Goal: Complete application form

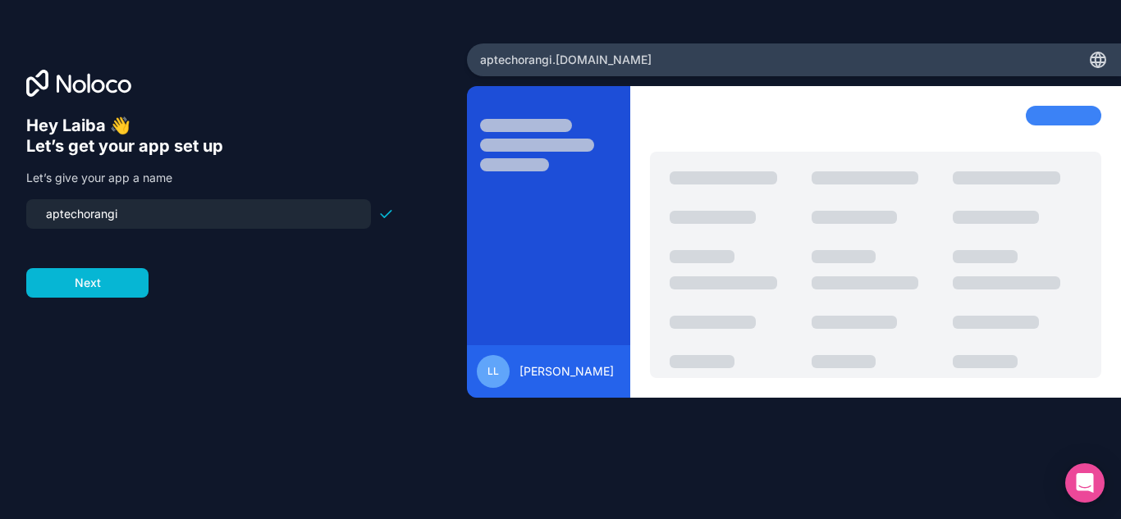
click at [213, 215] on input "aptechorangi" at bounding box center [198, 214] width 325 height 23
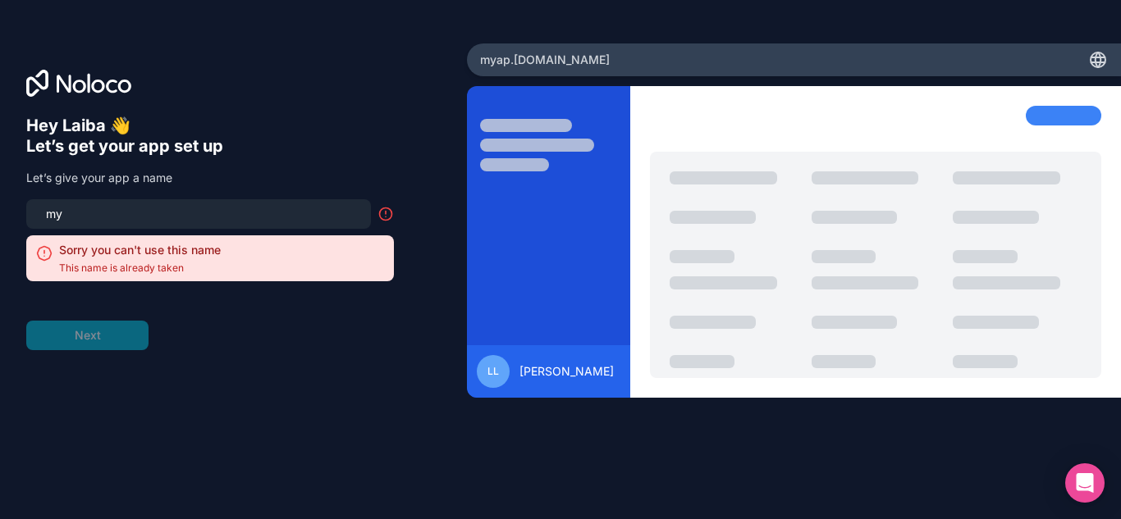
type input "m"
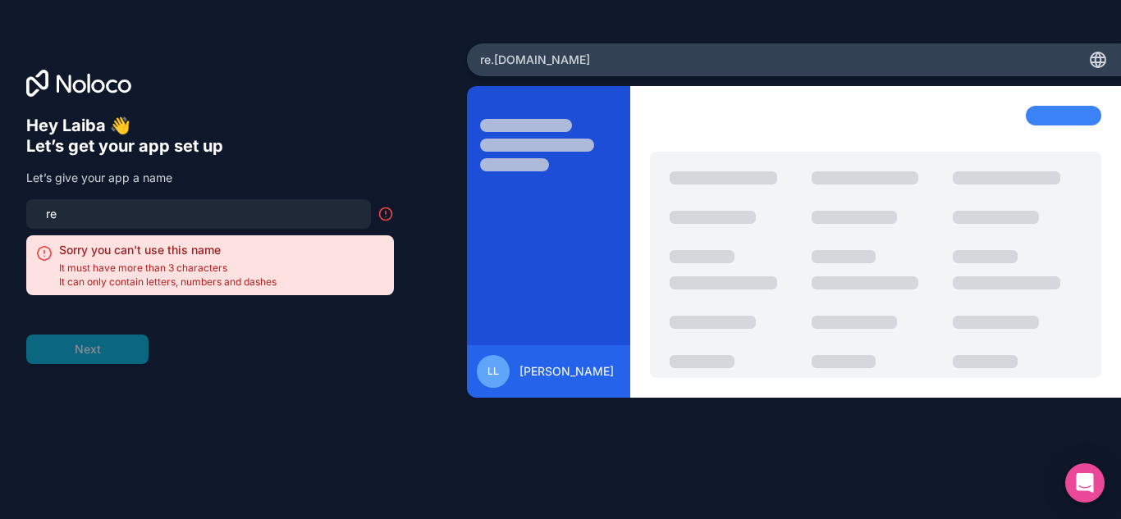
type input "r"
type input "y"
type input "a"
type input "sumo"
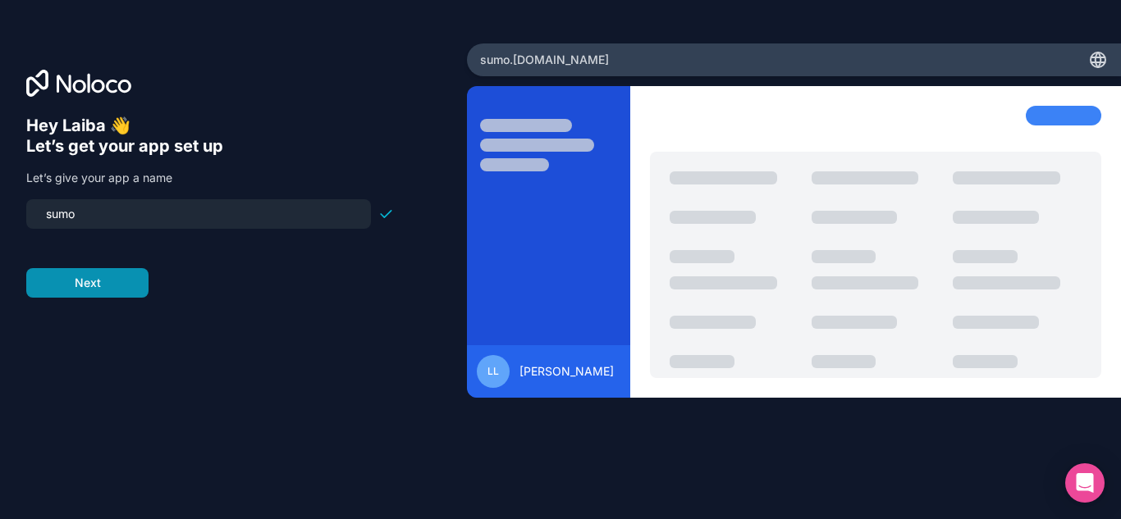
click at [99, 286] on button "Next" at bounding box center [87, 283] width 122 height 30
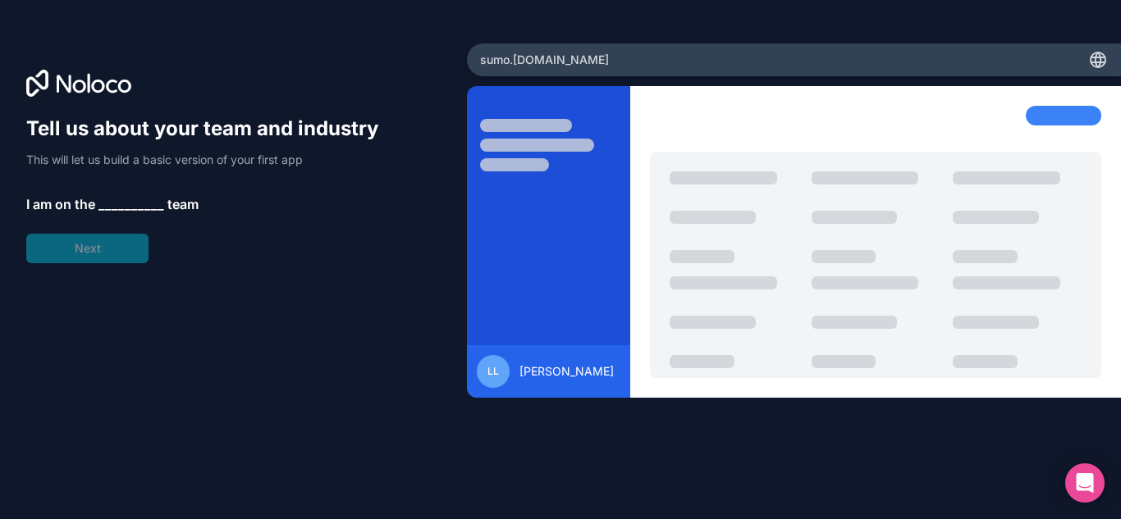
click at [118, 203] on span "__________" at bounding box center [131, 204] width 66 height 20
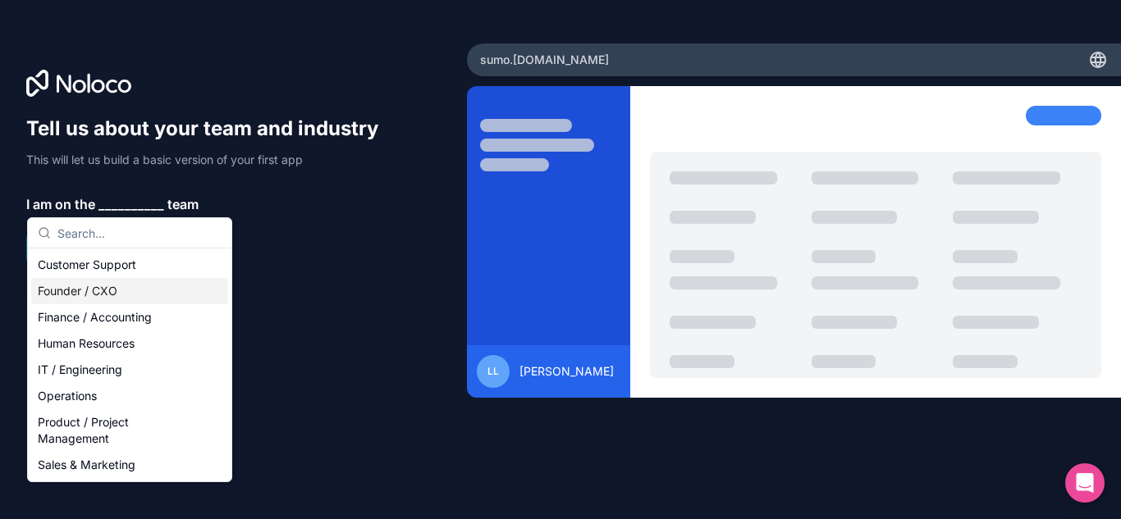
click at [162, 295] on div "Founder / CXO" at bounding box center [129, 291] width 197 height 26
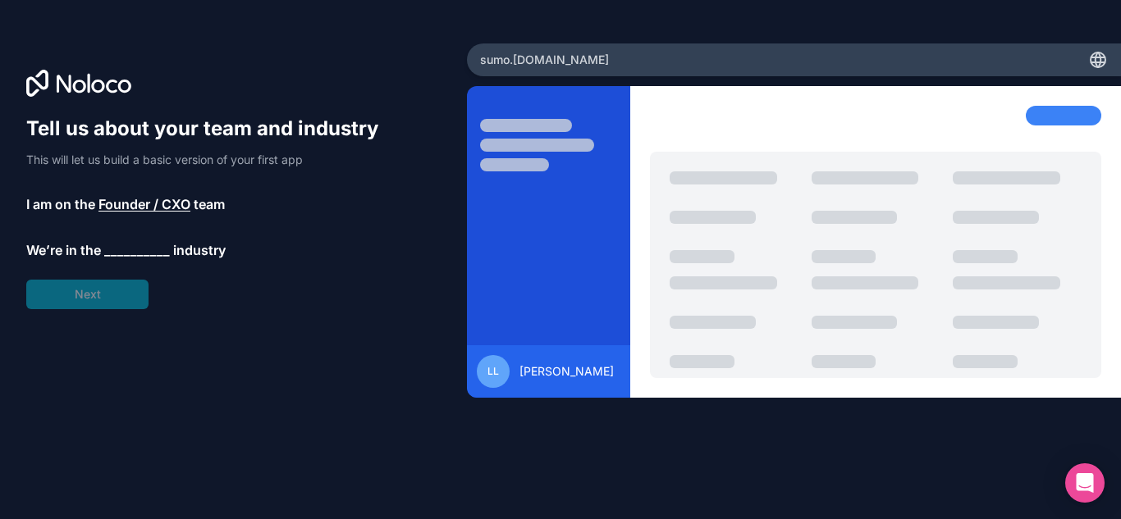
click at [146, 247] on span "__________" at bounding box center [137, 250] width 66 height 20
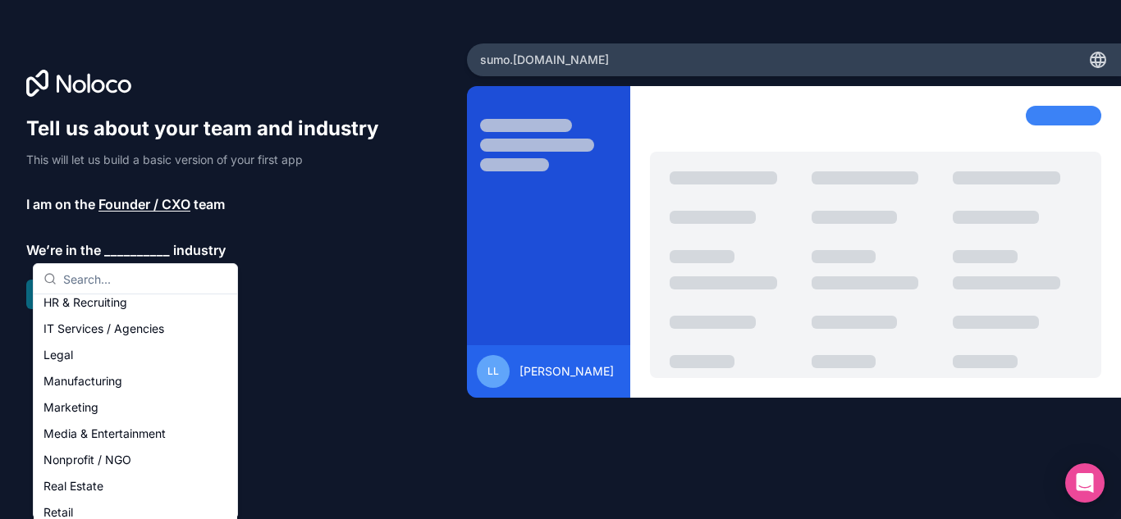
scroll to position [217, 0]
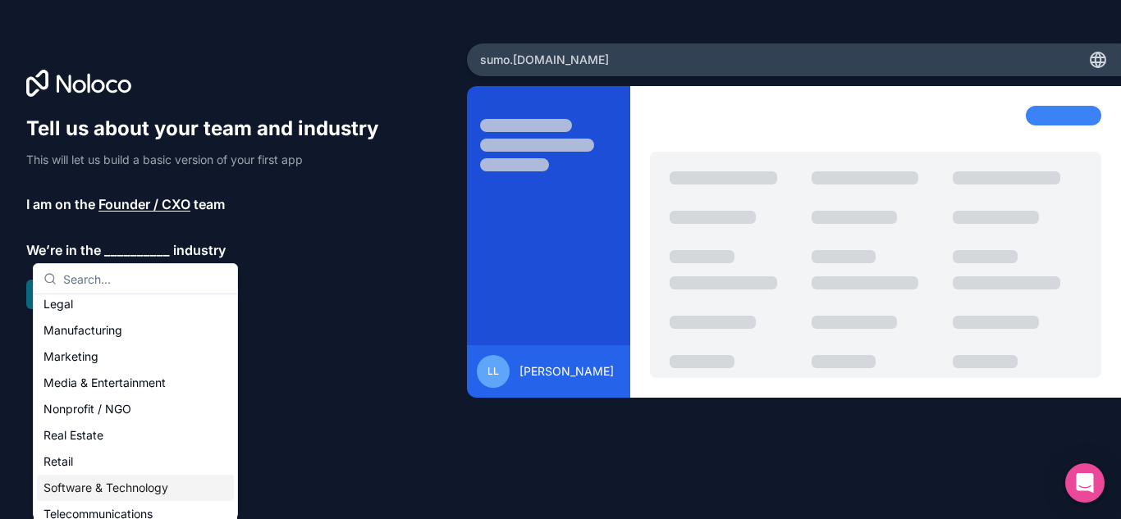
click at [175, 495] on div "Software & Technology" at bounding box center [135, 488] width 197 height 26
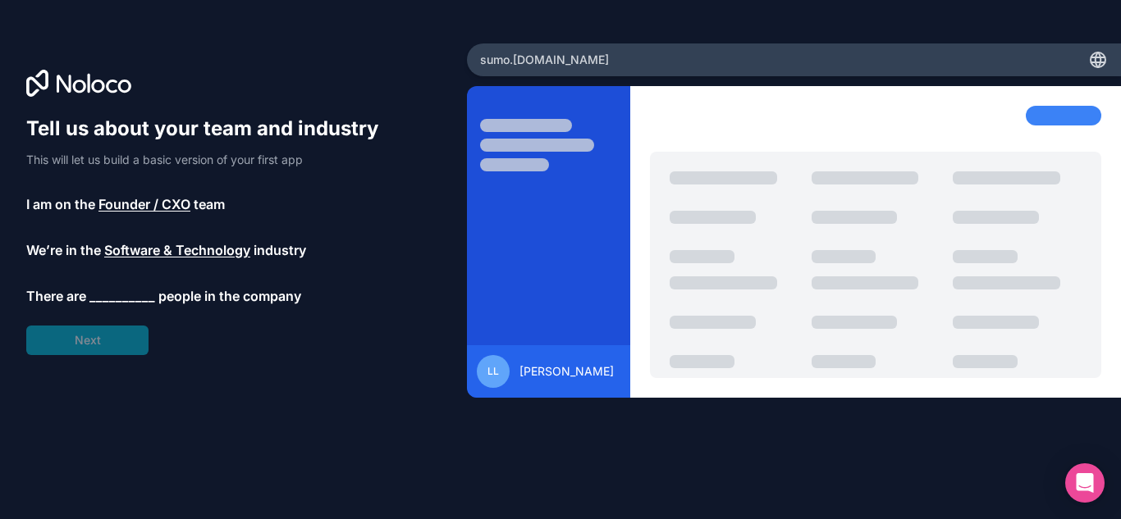
click at [116, 290] on span "__________" at bounding box center [122, 296] width 66 height 20
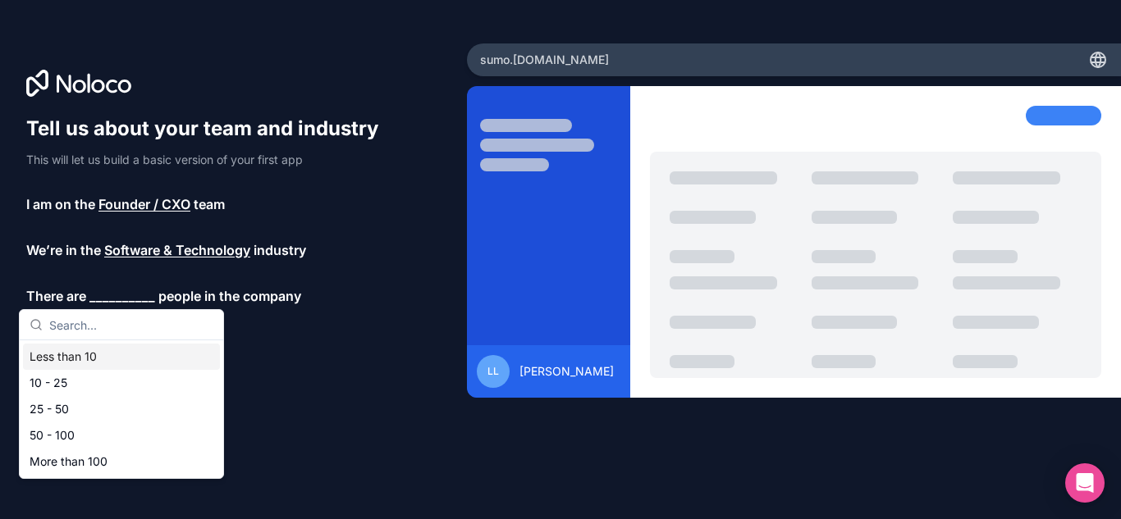
click at [140, 362] on div "Less than 10" at bounding box center [121, 357] width 197 height 26
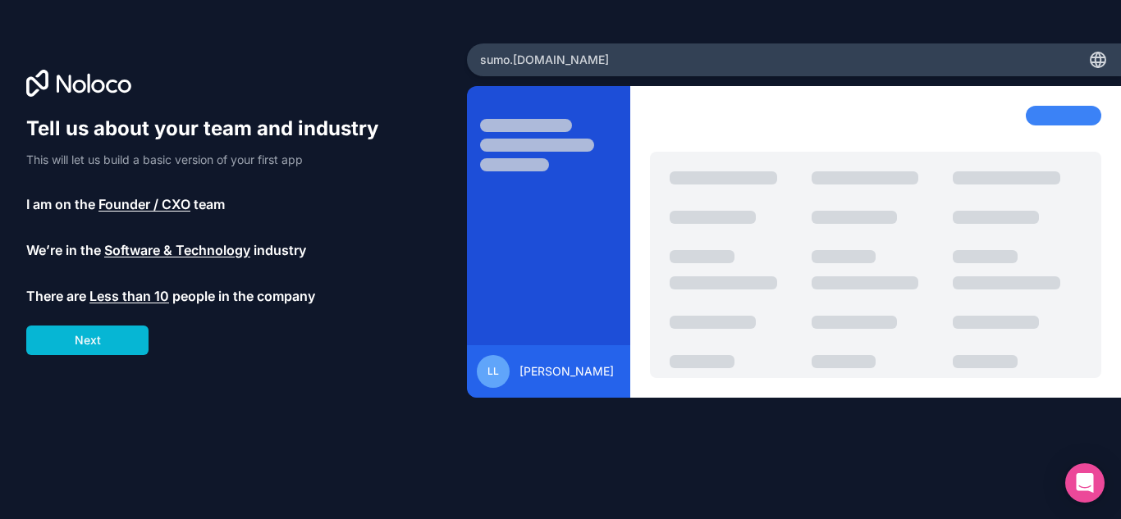
click at [92, 322] on div "Tell us about your team and industry This will let us build a basic version of …" at bounding box center [210, 236] width 368 height 240
click at [93, 344] on button "Next" at bounding box center [87, 341] width 122 height 30
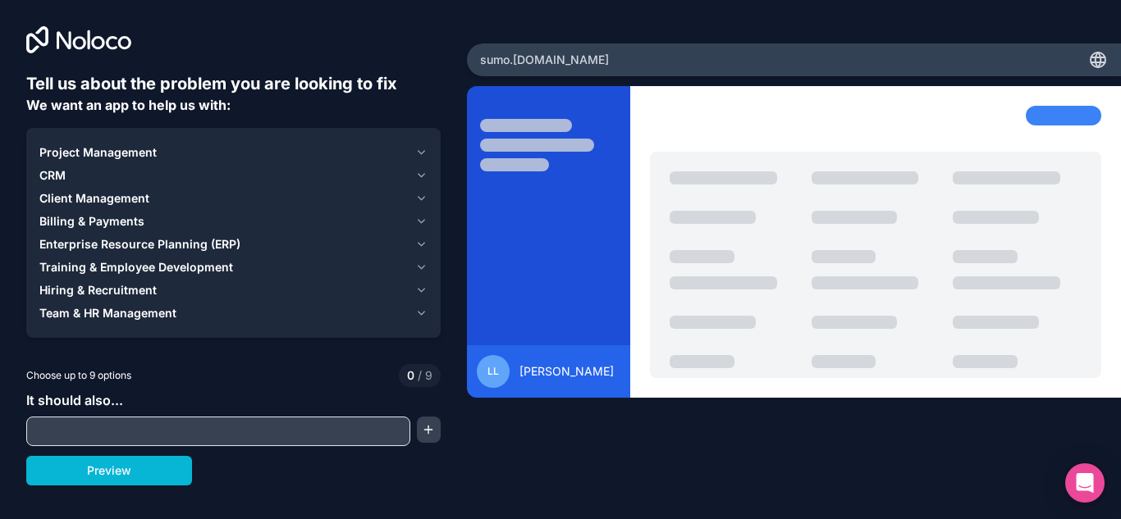
click at [268, 149] on div "Project Management" at bounding box center [223, 152] width 369 height 16
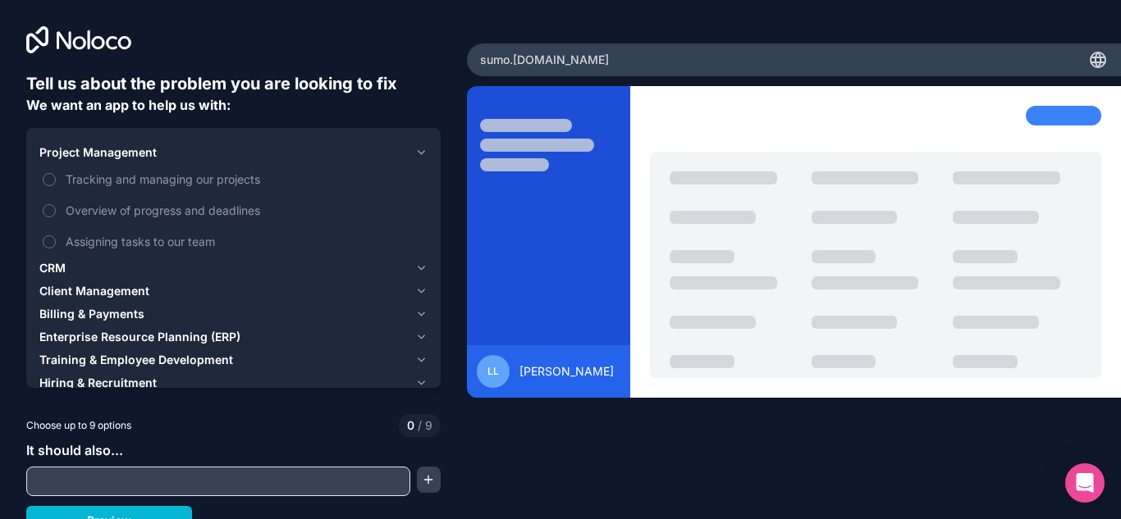
click at [140, 273] on div "CRM" at bounding box center [223, 268] width 369 height 16
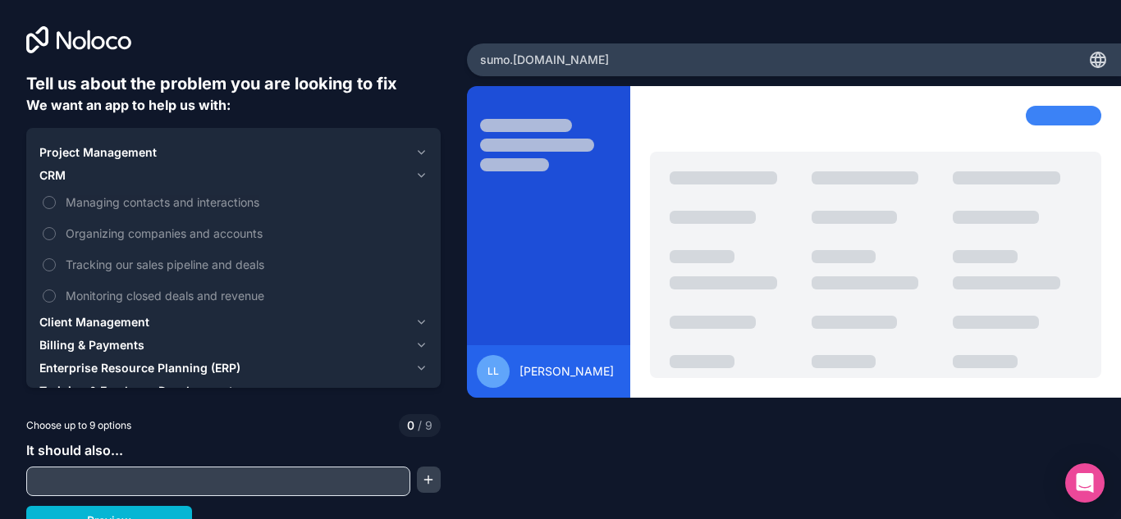
scroll to position [16, 0]
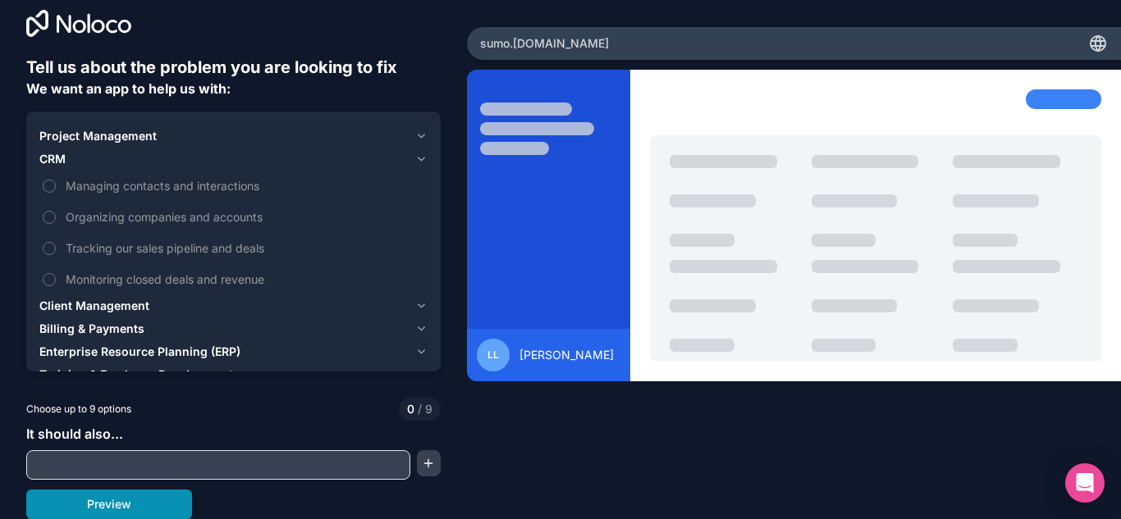
click at [115, 510] on button "Preview" at bounding box center [109, 505] width 166 height 30
click at [55, 192] on label "Managing contacts and interactions" at bounding box center [233, 186] width 388 height 30
click at [55, 192] on button "Managing contacts and interactions" at bounding box center [49, 186] width 13 height 13
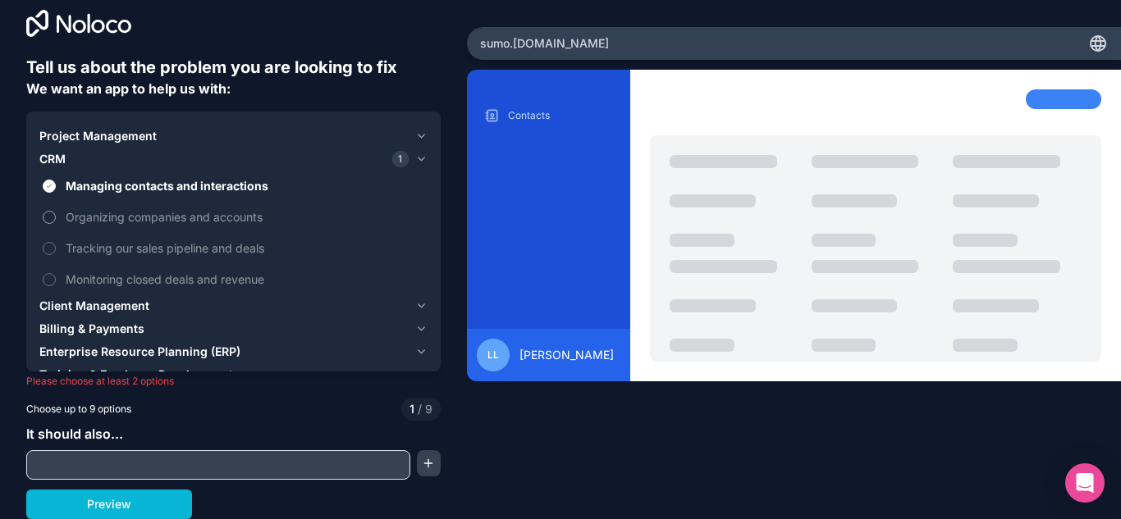
click at [55, 225] on label "Organizing companies and accounts" at bounding box center [233, 217] width 388 height 30
click at [55, 224] on button "Organizing companies and accounts" at bounding box center [49, 217] width 13 height 13
click at [55, 250] on button "Tracking our sales pipeline and deals" at bounding box center [49, 248] width 13 height 13
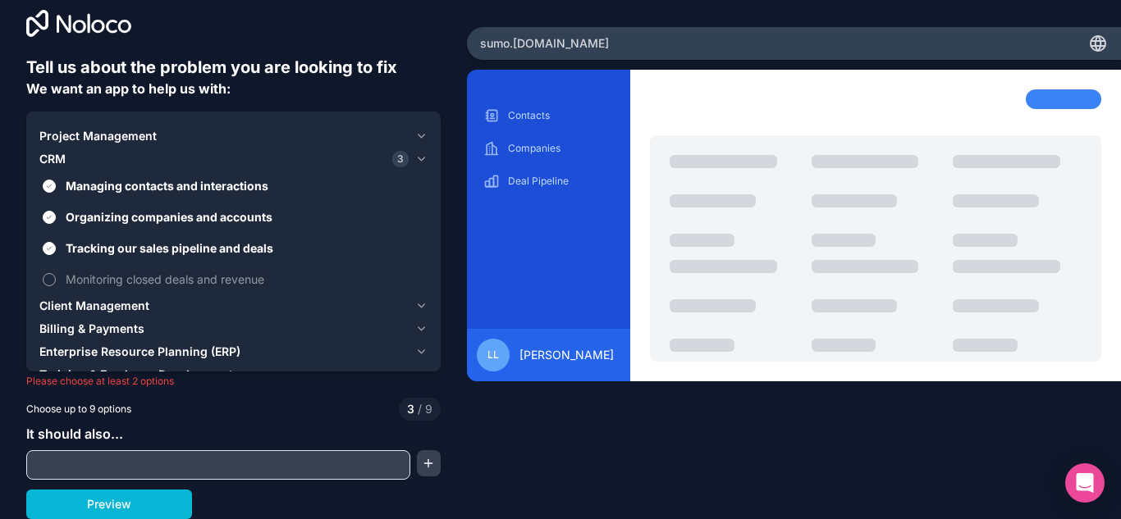
click at [54, 276] on button "Monitoring closed deals and revenue" at bounding box center [49, 279] width 13 height 13
click at [74, 309] on span "Client Management" at bounding box center [94, 306] width 110 height 16
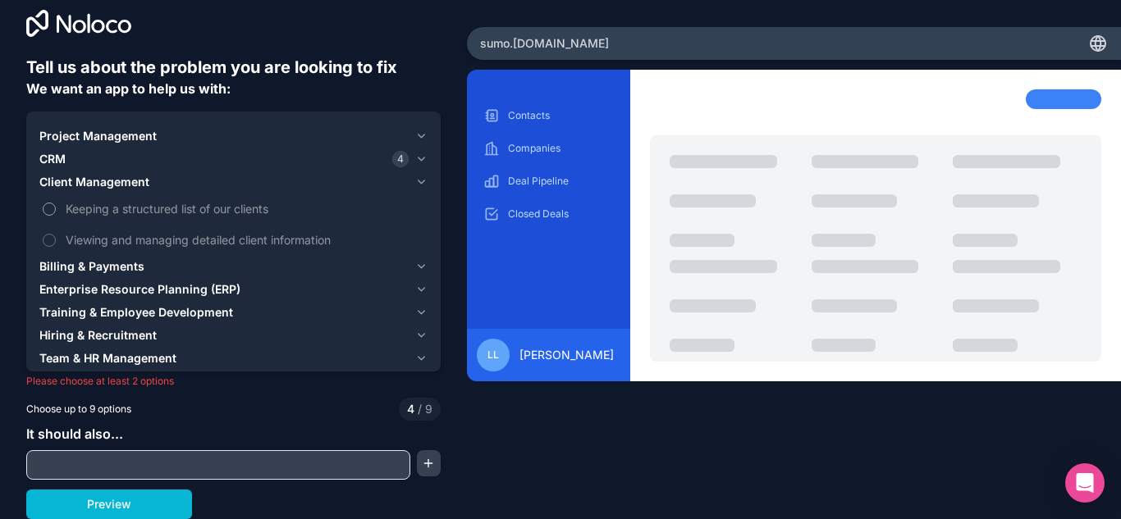
click at [57, 213] on label "Keeping a structured list of our clients" at bounding box center [233, 209] width 388 height 30
click at [56, 213] on button "Keeping a structured list of our clients" at bounding box center [49, 209] width 13 height 13
click at [52, 237] on button "Viewing and managing detailed client information" at bounding box center [49, 240] width 13 height 13
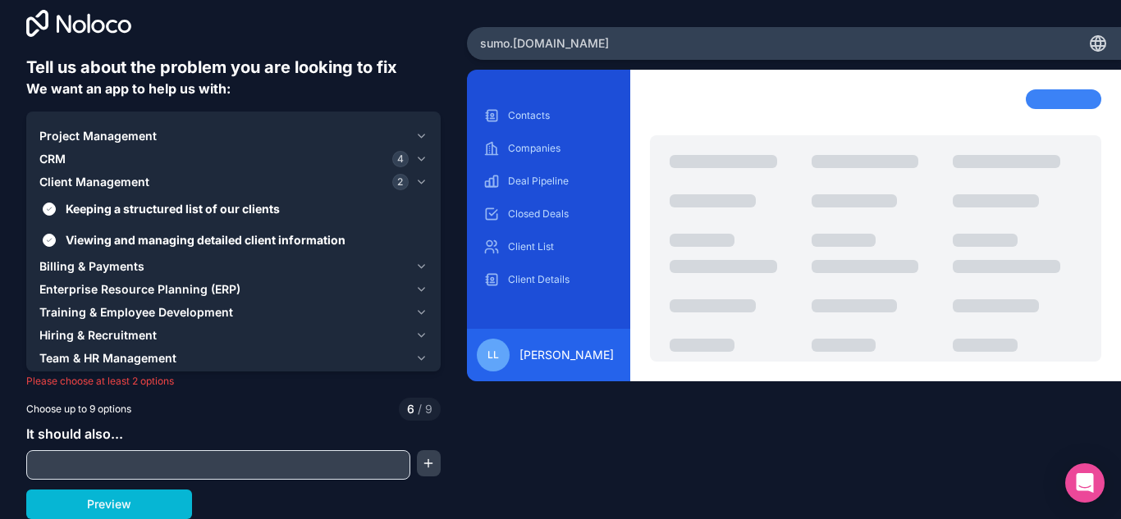
click at [57, 262] on span "Billing & Payments" at bounding box center [91, 266] width 105 height 16
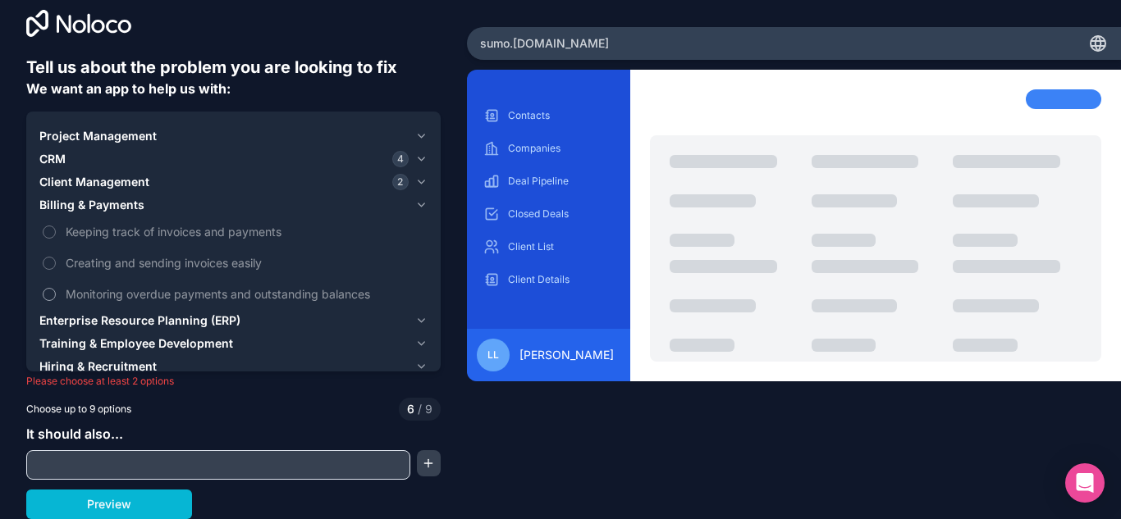
click at [47, 283] on label "Monitoring overdue payments and outstanding balances" at bounding box center [233, 294] width 388 height 30
click at [47, 288] on button "Monitoring overdue payments and outstanding balances" at bounding box center [49, 294] width 13 height 13
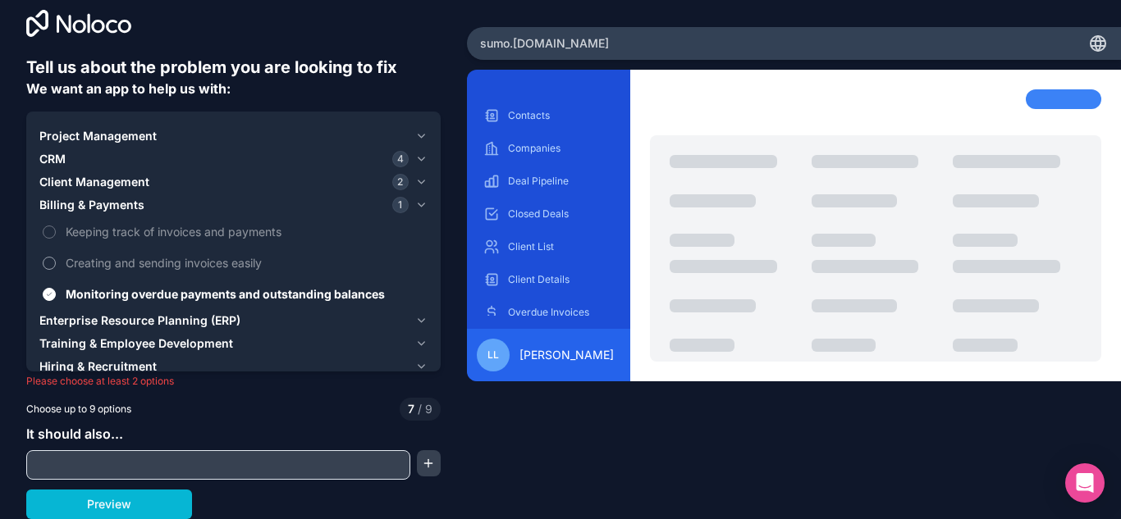
click at [46, 260] on button "Creating and sending invoices easily" at bounding box center [49, 263] width 13 height 13
click at [48, 226] on button "Keeping track of invoices and payments" at bounding box center [49, 232] width 13 height 13
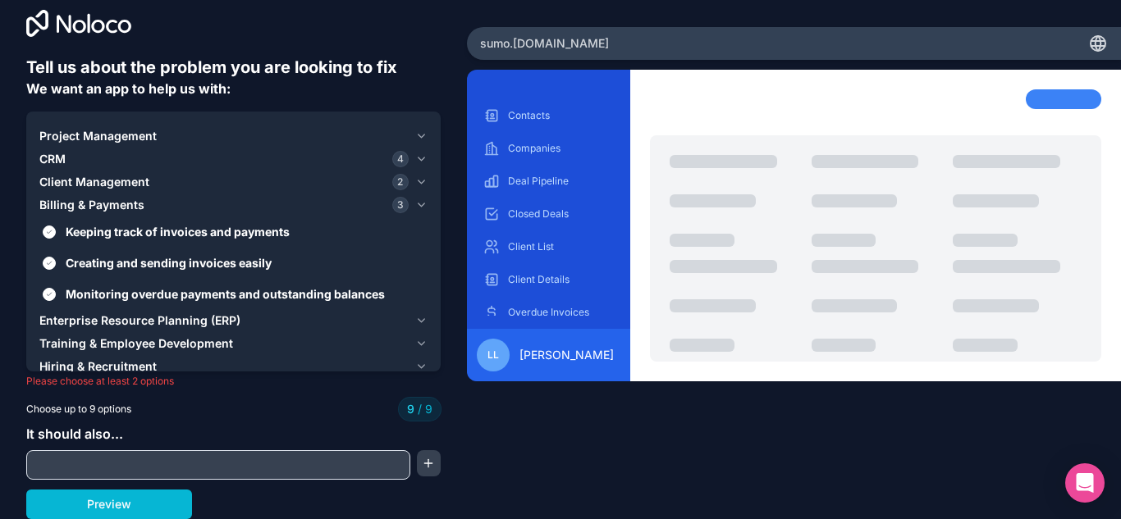
click at [108, 370] on span "Hiring & Recruitment" at bounding box center [97, 367] width 117 height 16
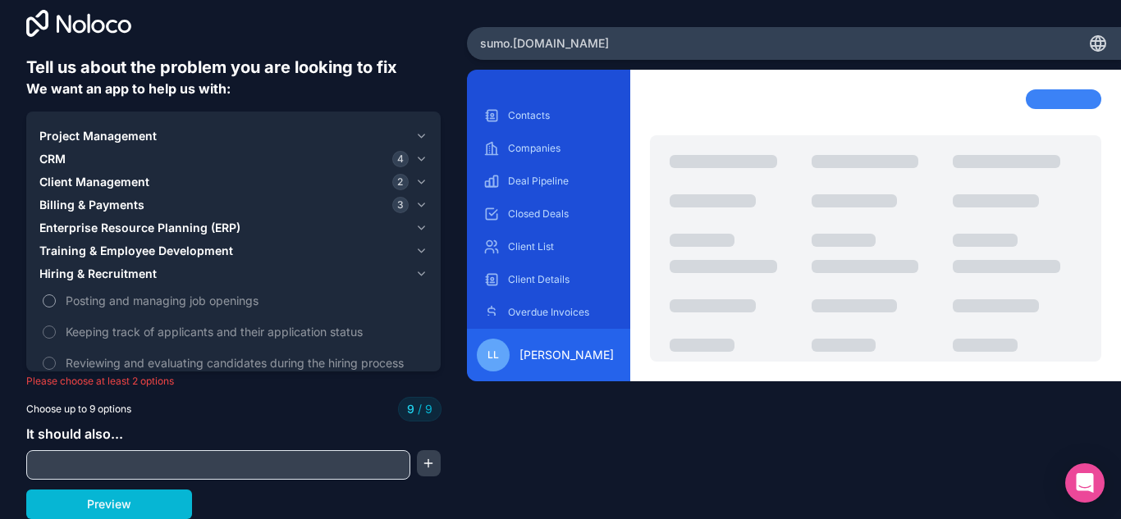
click at [54, 309] on label "Posting and managing job openings" at bounding box center [233, 301] width 388 height 30
click at [48, 309] on label "Posting and managing job openings" at bounding box center [233, 301] width 388 height 30
click at [157, 514] on button "Preview" at bounding box center [109, 505] width 166 height 30
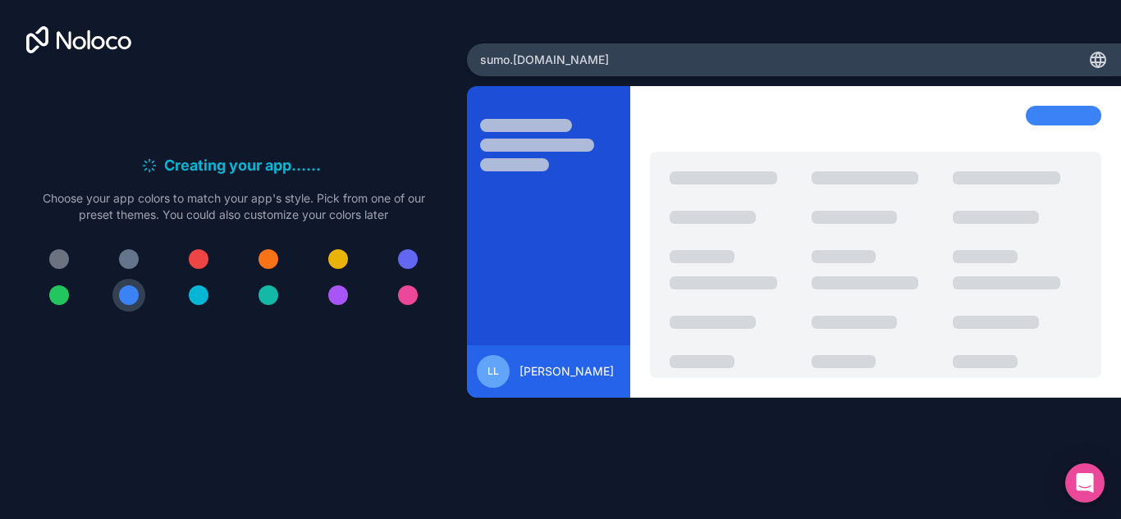
scroll to position [0, 0]
click at [276, 299] on div at bounding box center [268, 296] width 20 height 20
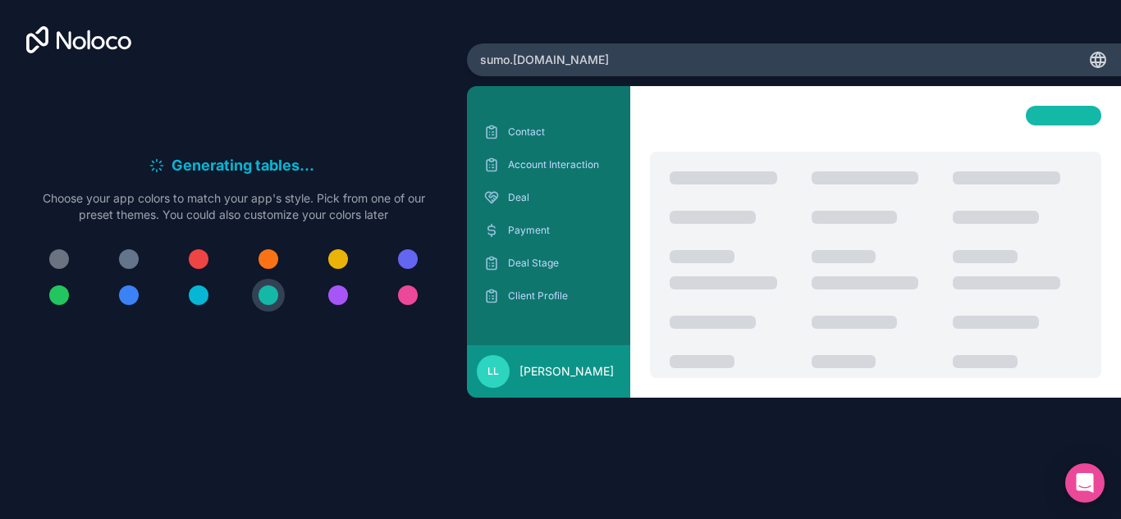
click at [400, 293] on div at bounding box center [408, 296] width 20 height 20
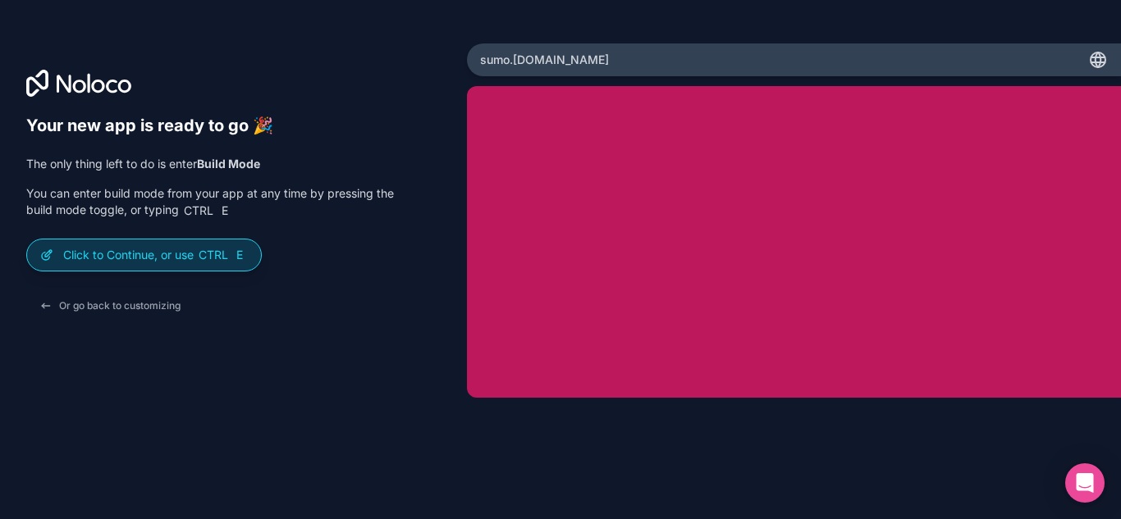
click at [227, 247] on span "Ctrl E" at bounding box center [222, 255] width 51 height 16
